Goal: Task Accomplishment & Management: Complete application form

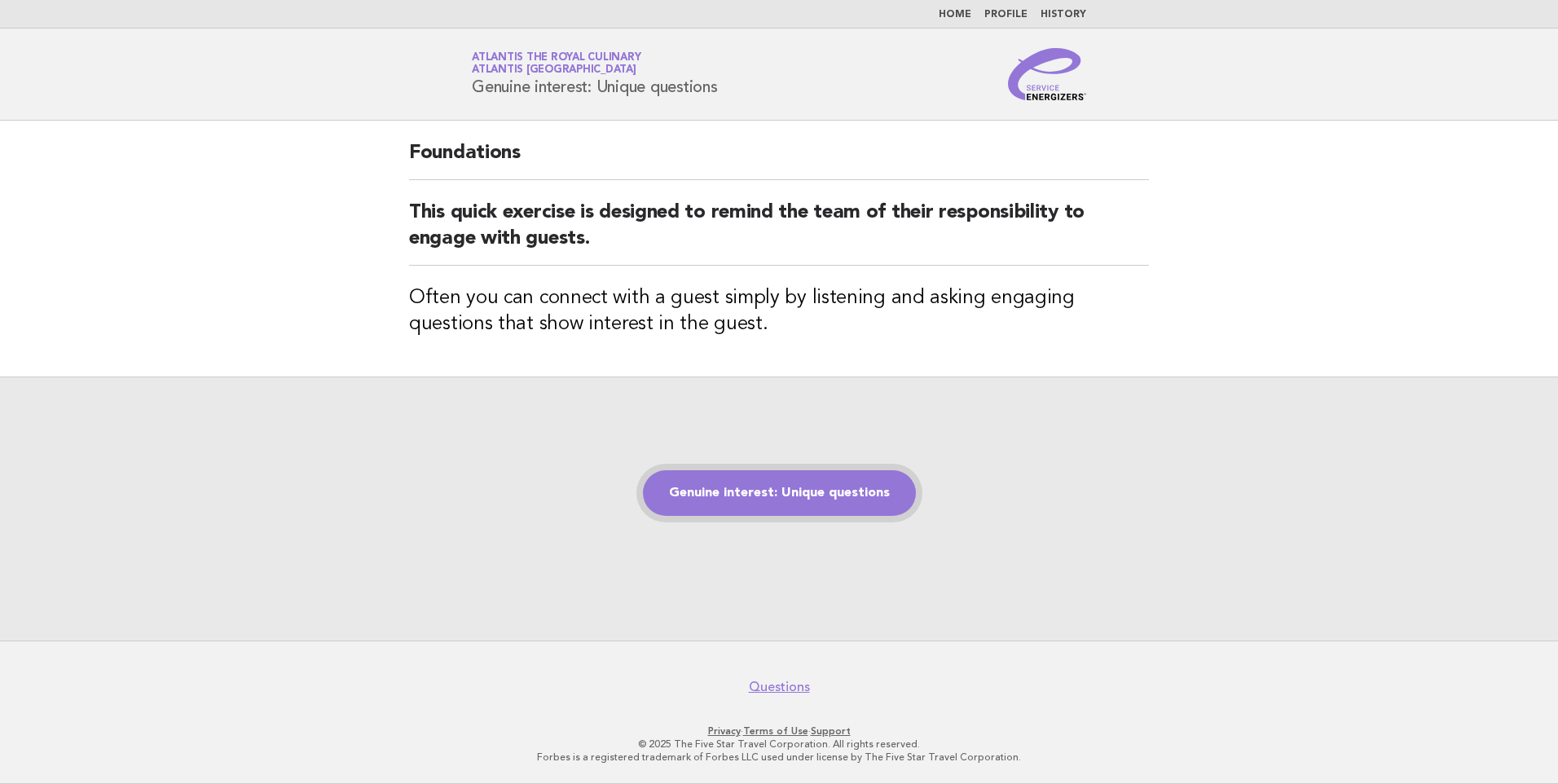
click at [850, 503] on link "Genuine interest: Unique questions" at bounding box center [779, 493] width 273 height 45
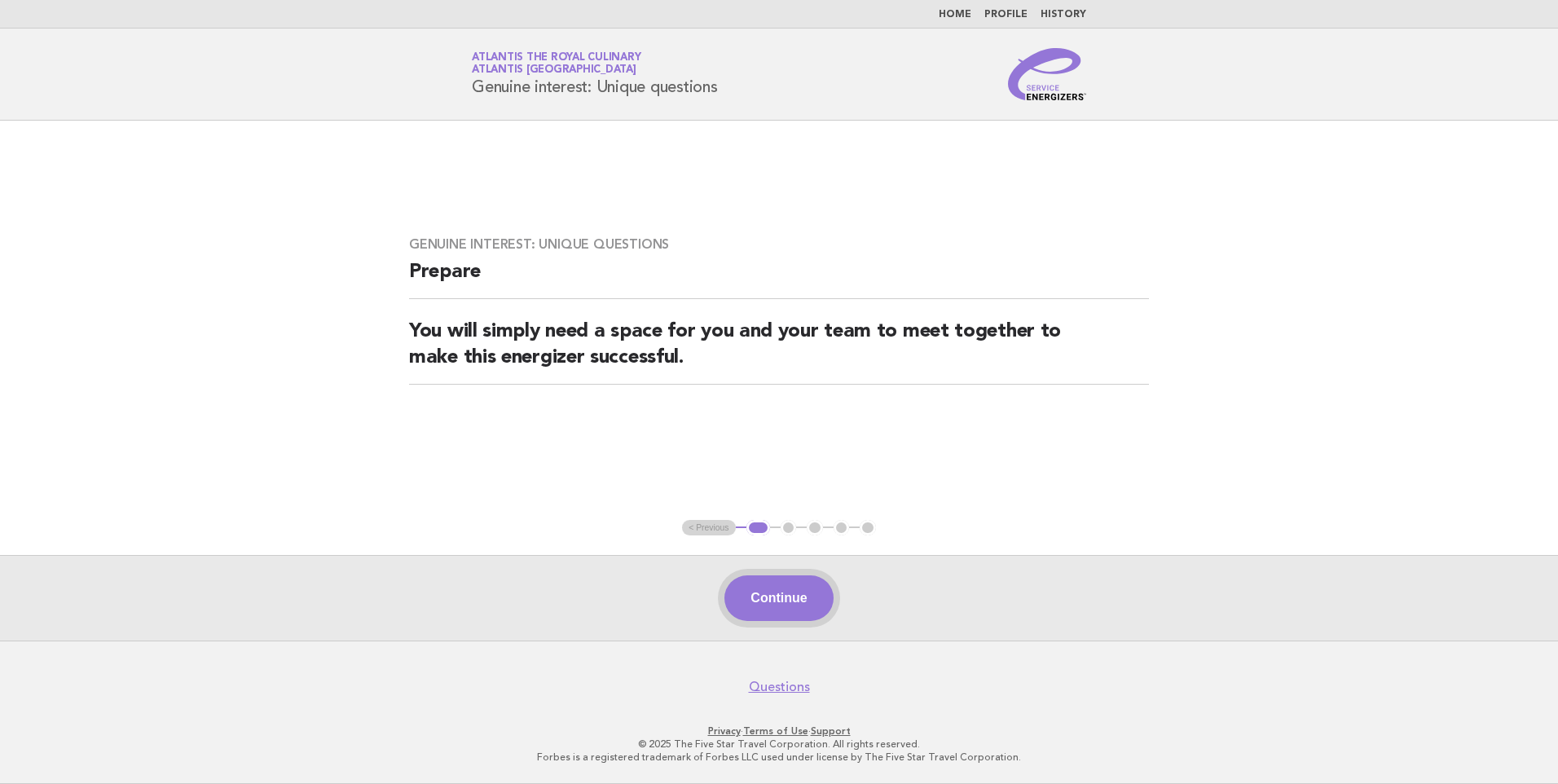
click at [778, 582] on button "Continue" at bounding box center [779, 598] width 108 height 45
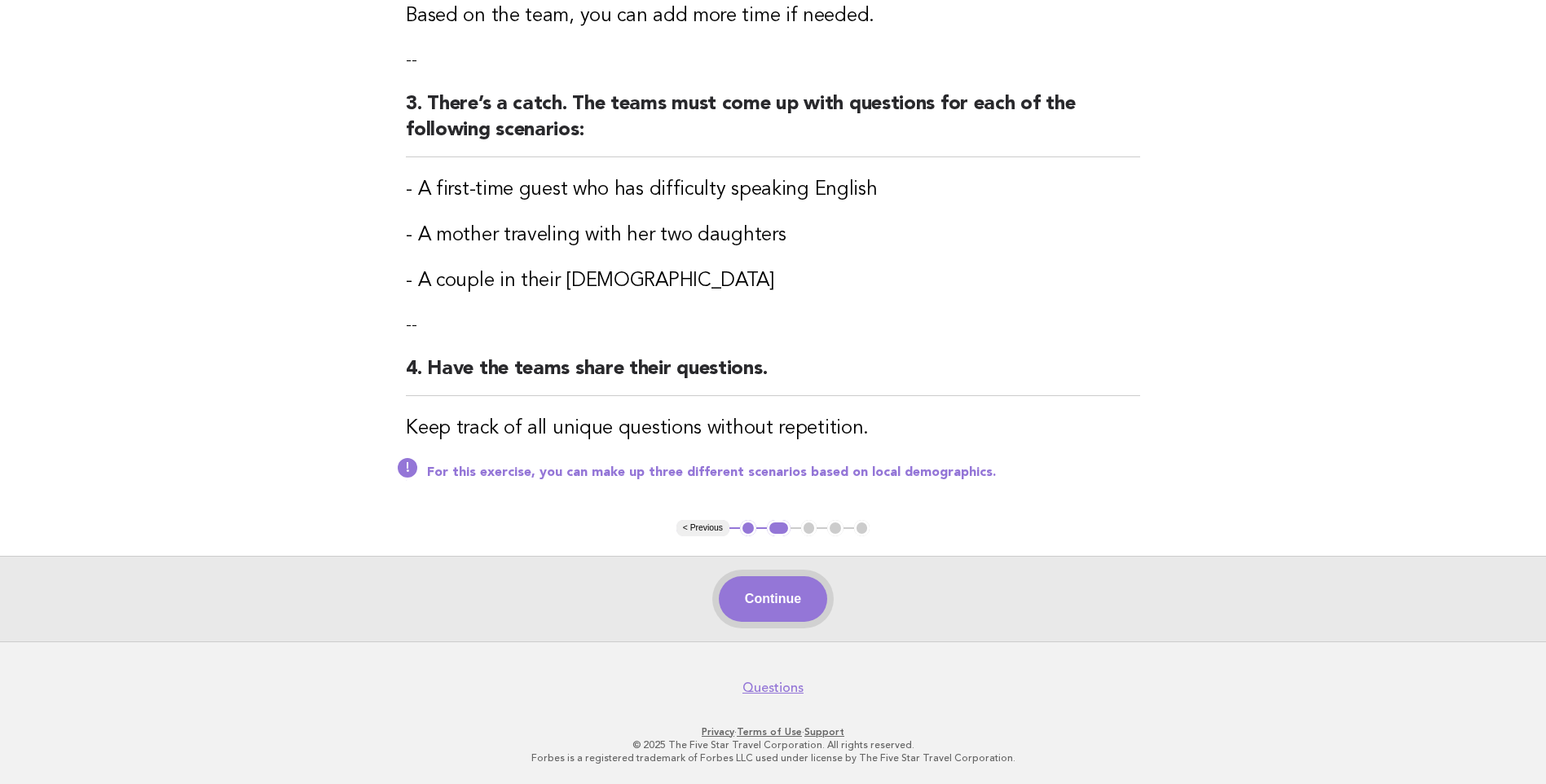
click at [760, 597] on button "Continue" at bounding box center [773, 599] width 108 height 45
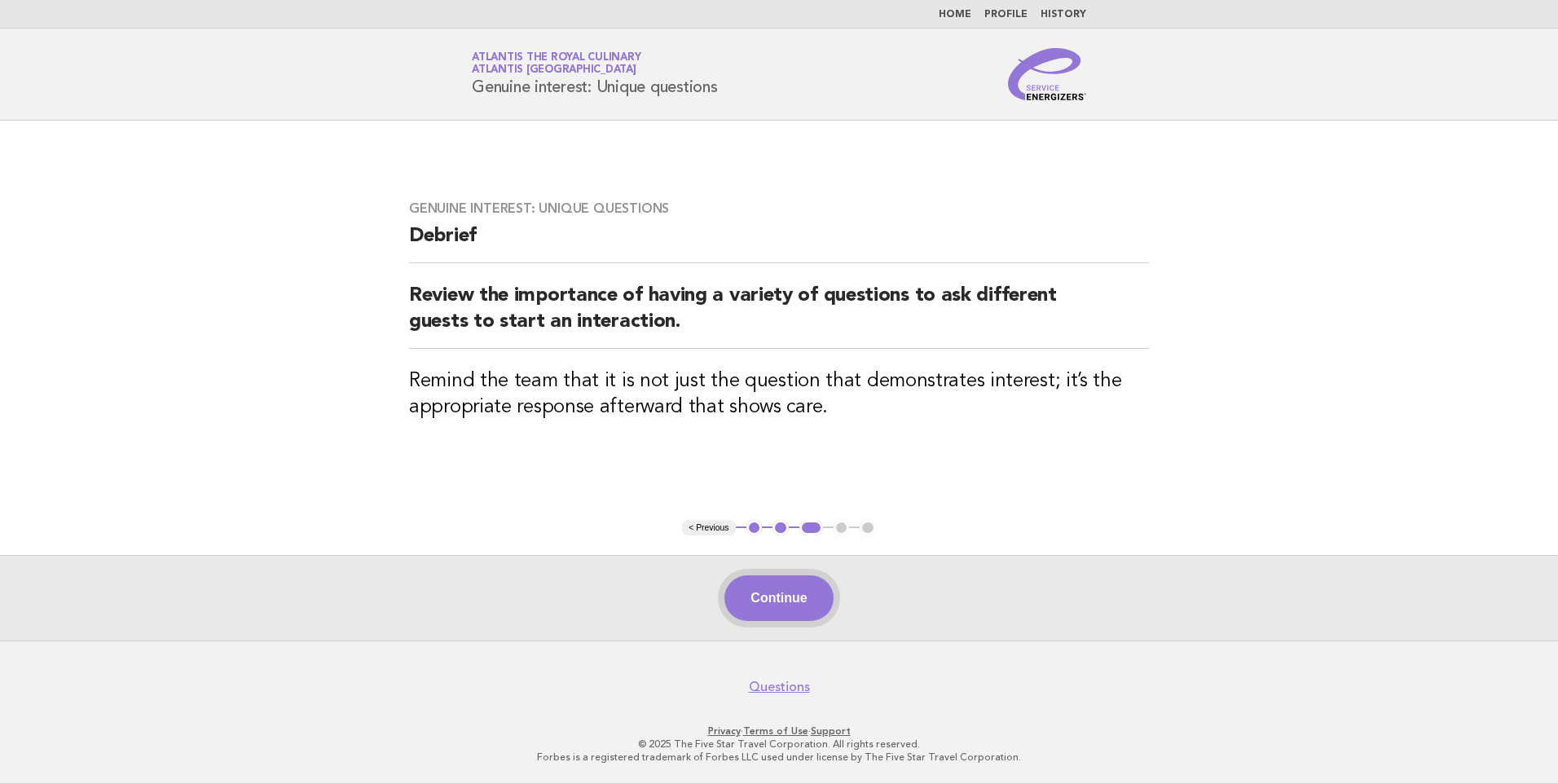
click at [775, 585] on button "Continue" at bounding box center [779, 598] width 108 height 45
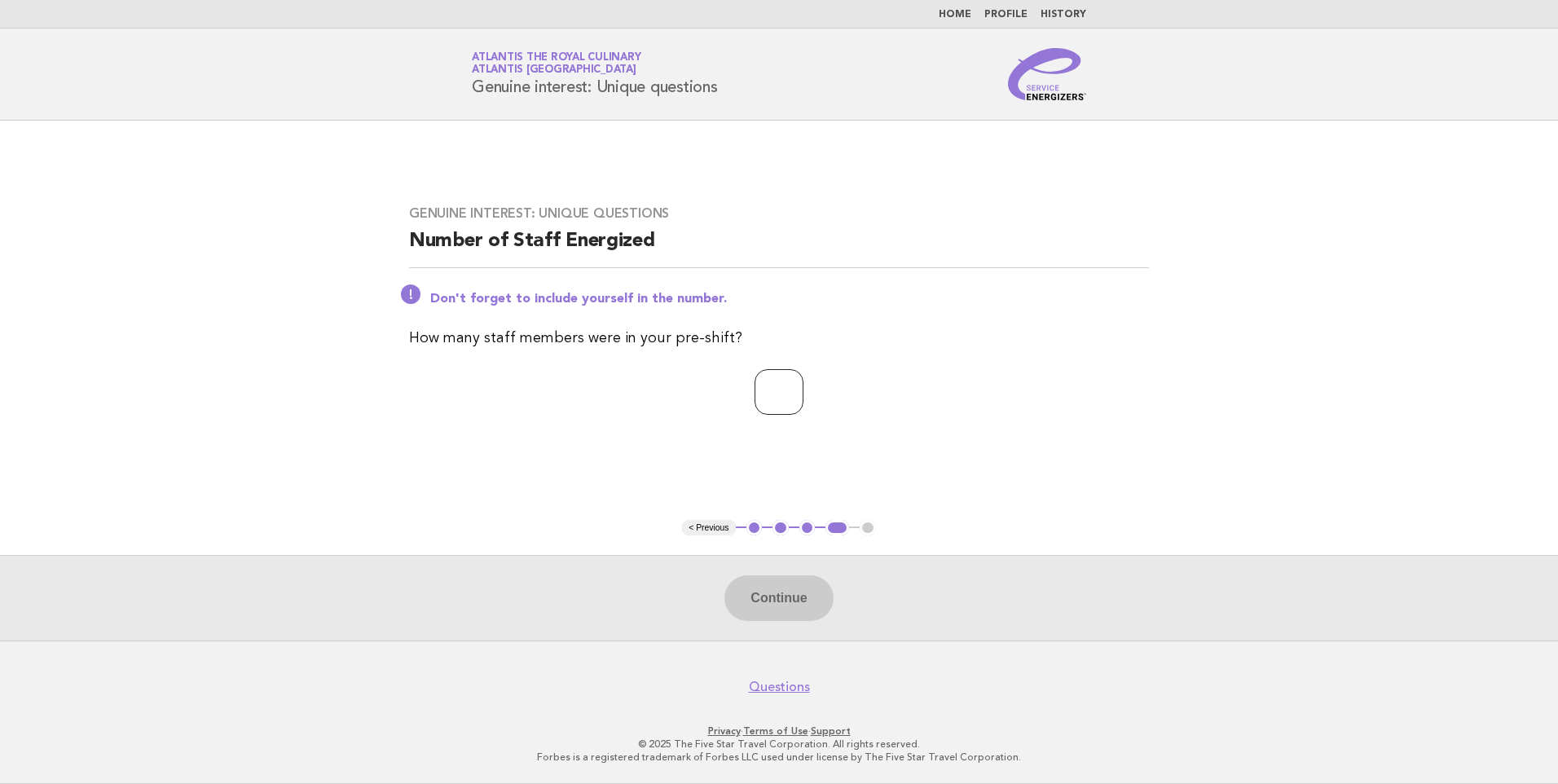
click at [770, 383] on input "number" at bounding box center [779, 392] width 49 height 45
type input "**"
click at [785, 621] on div "Continue" at bounding box center [779, 597] width 1558 height 85
click at [788, 609] on button "Continue" at bounding box center [779, 598] width 108 height 45
